Goal: Navigation & Orientation: Find specific page/section

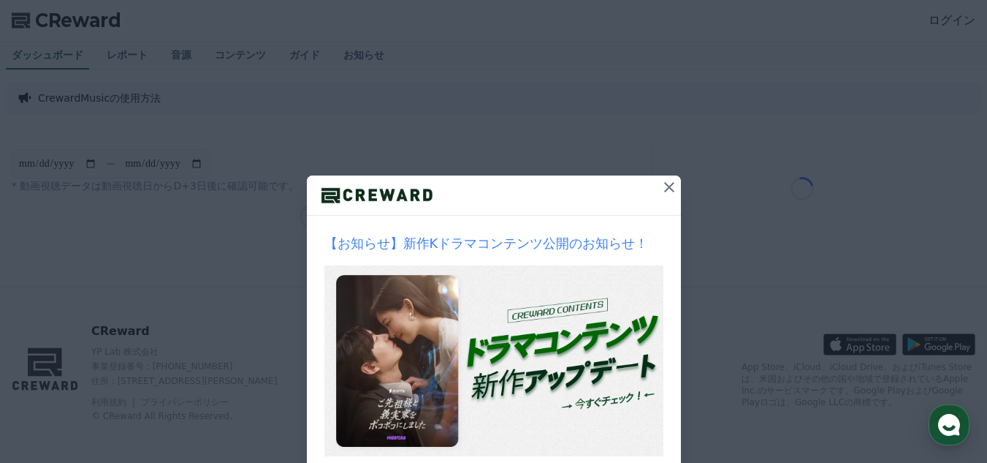
scroll to position [86, 0]
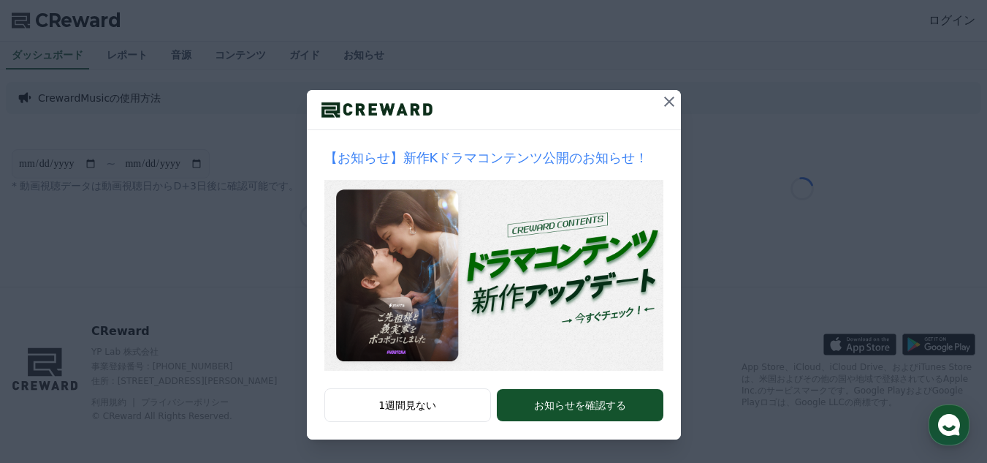
click at [664, 105] on icon at bounding box center [669, 101] width 10 height 10
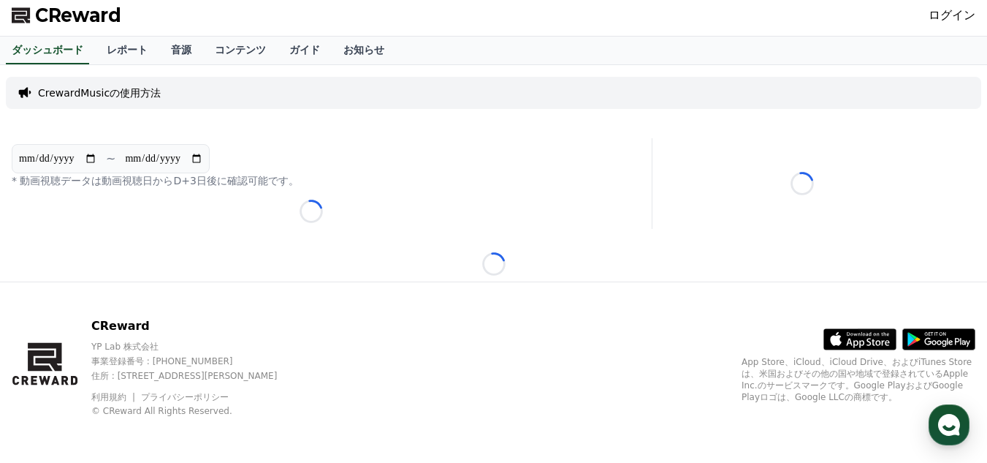
scroll to position [6, 0]
click at [332, 49] on link "お知らせ" at bounding box center [364, 50] width 64 height 28
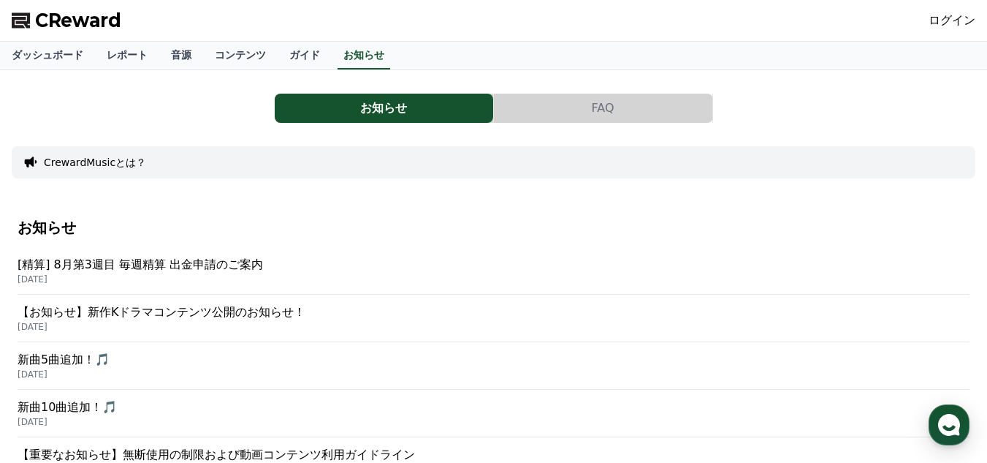
click at [205, 261] on p "[精算] 8月第3週目 毎週精算 出金申請のご案内" at bounding box center [494, 265] width 952 height 18
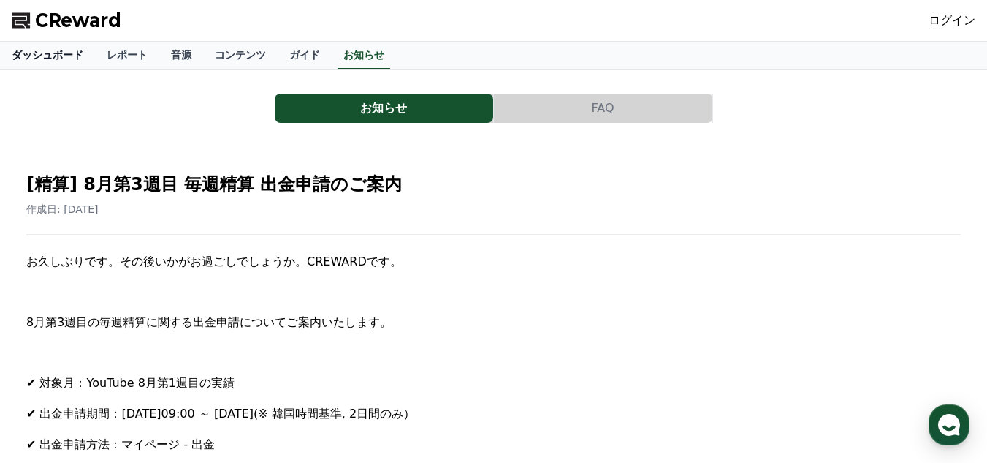
click at [23, 59] on link "ダッシュボード" at bounding box center [47, 56] width 95 height 28
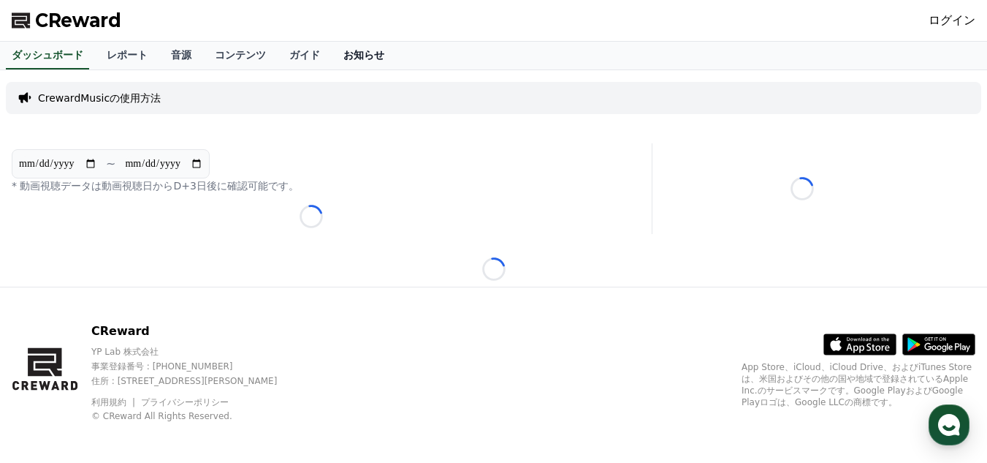
click at [332, 50] on link "お知らせ" at bounding box center [364, 56] width 64 height 28
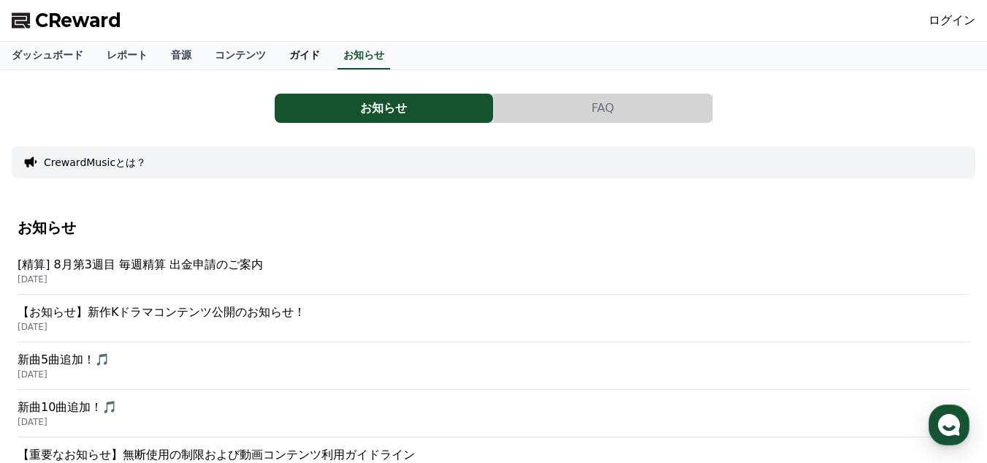
click at [279, 52] on link "ガイド" at bounding box center [305, 56] width 54 height 28
